Goal: Understand process/instructions

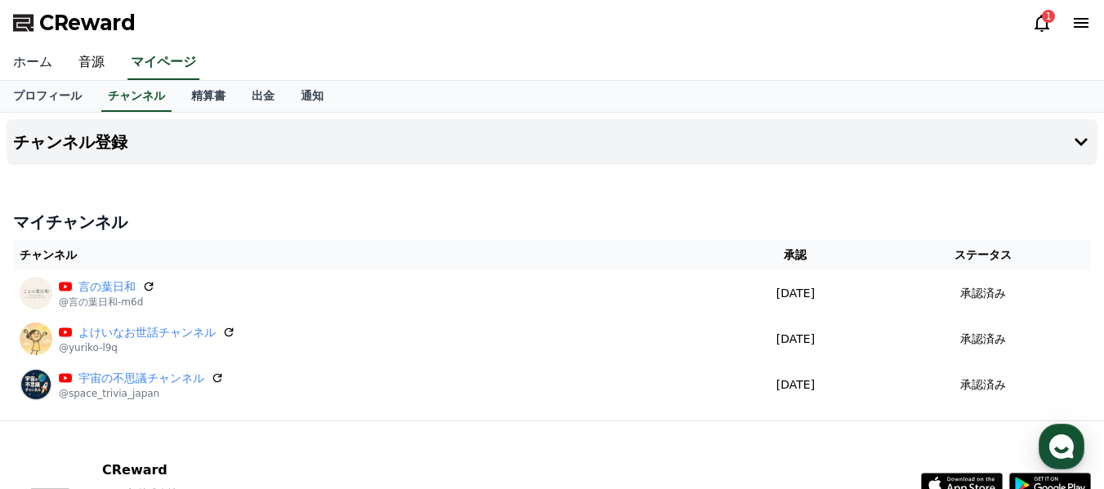
click at [21, 64] on link "ホーム" at bounding box center [32, 63] width 65 height 34
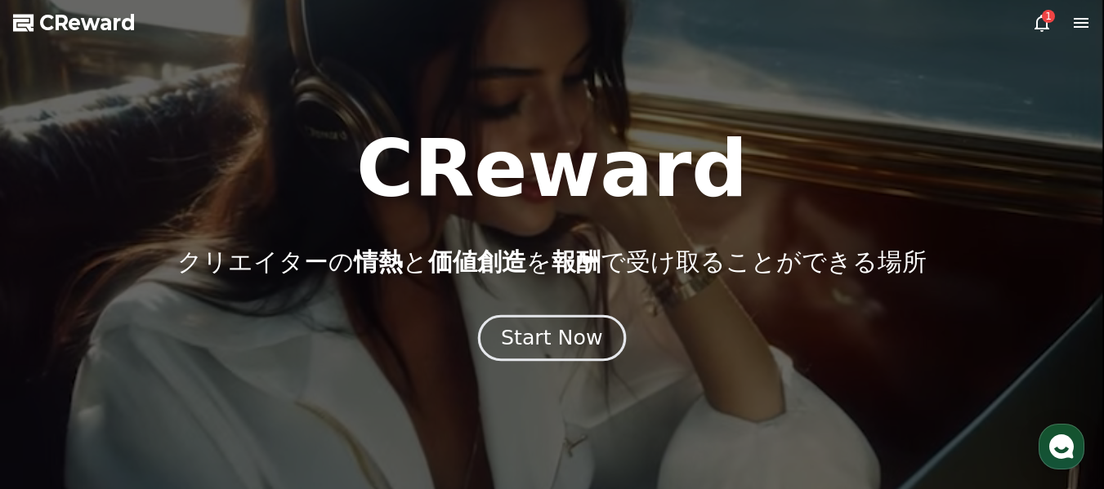
click at [574, 341] on div "Start Now" at bounding box center [551, 338] width 101 height 28
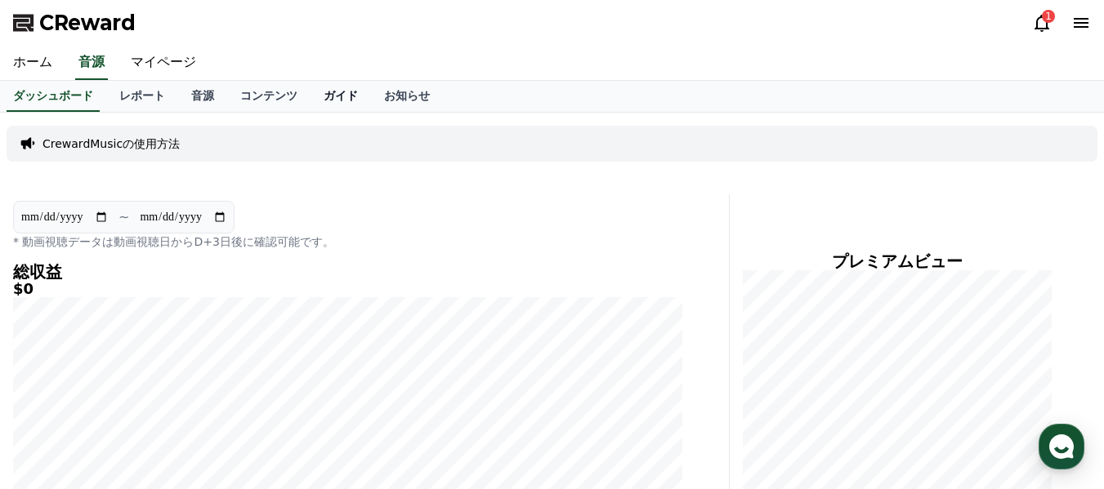
click at [311, 94] on link "ガイド" at bounding box center [341, 96] width 60 height 31
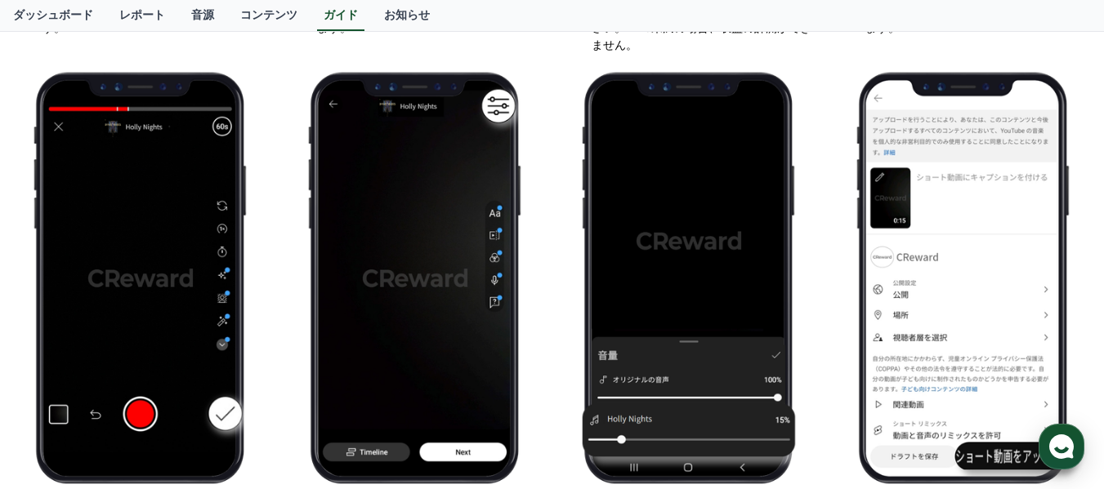
scroll to position [735, 0]
